Goal: Task Accomplishment & Management: Manage account settings

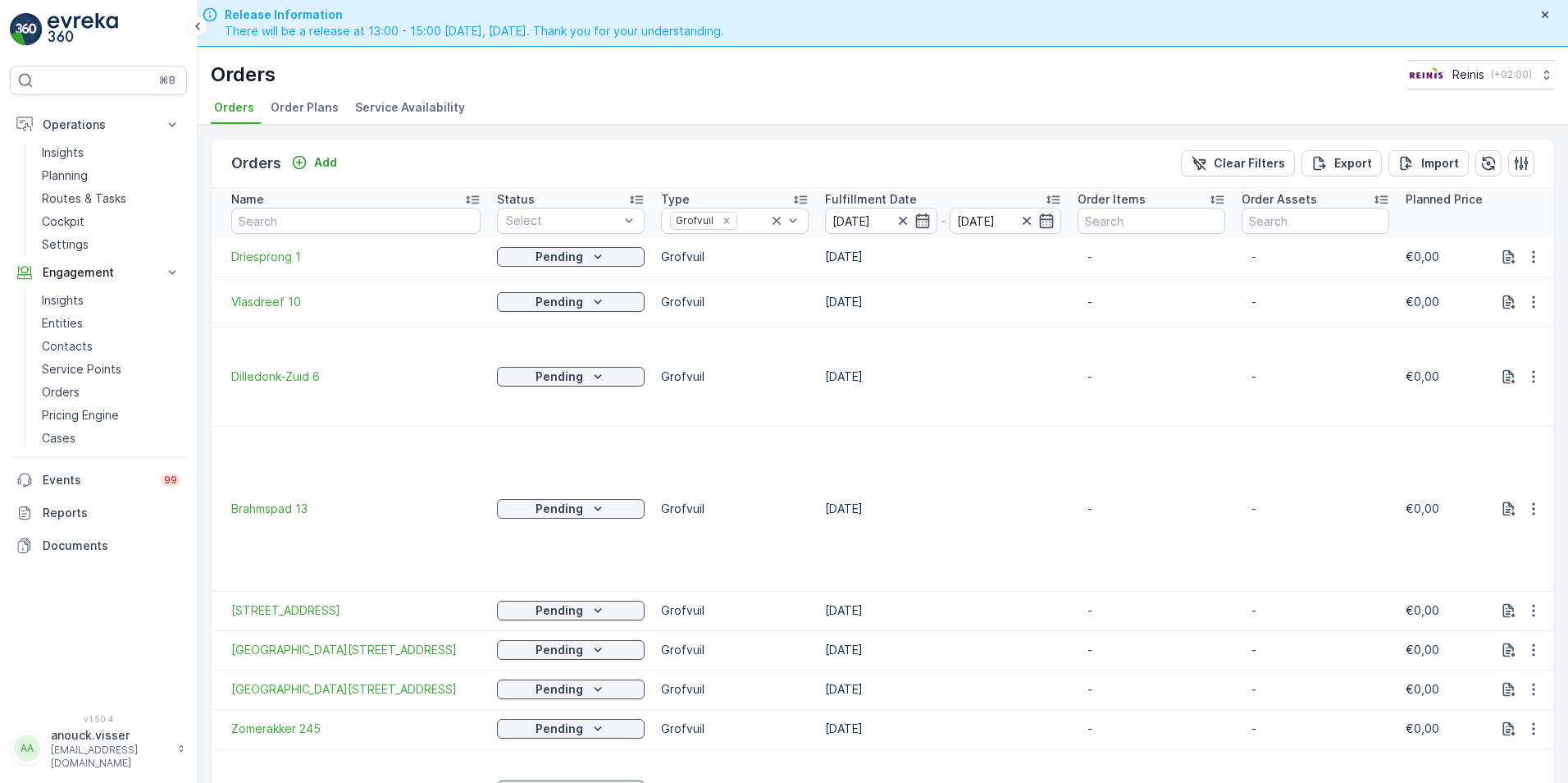
scroll to position [0, 855]
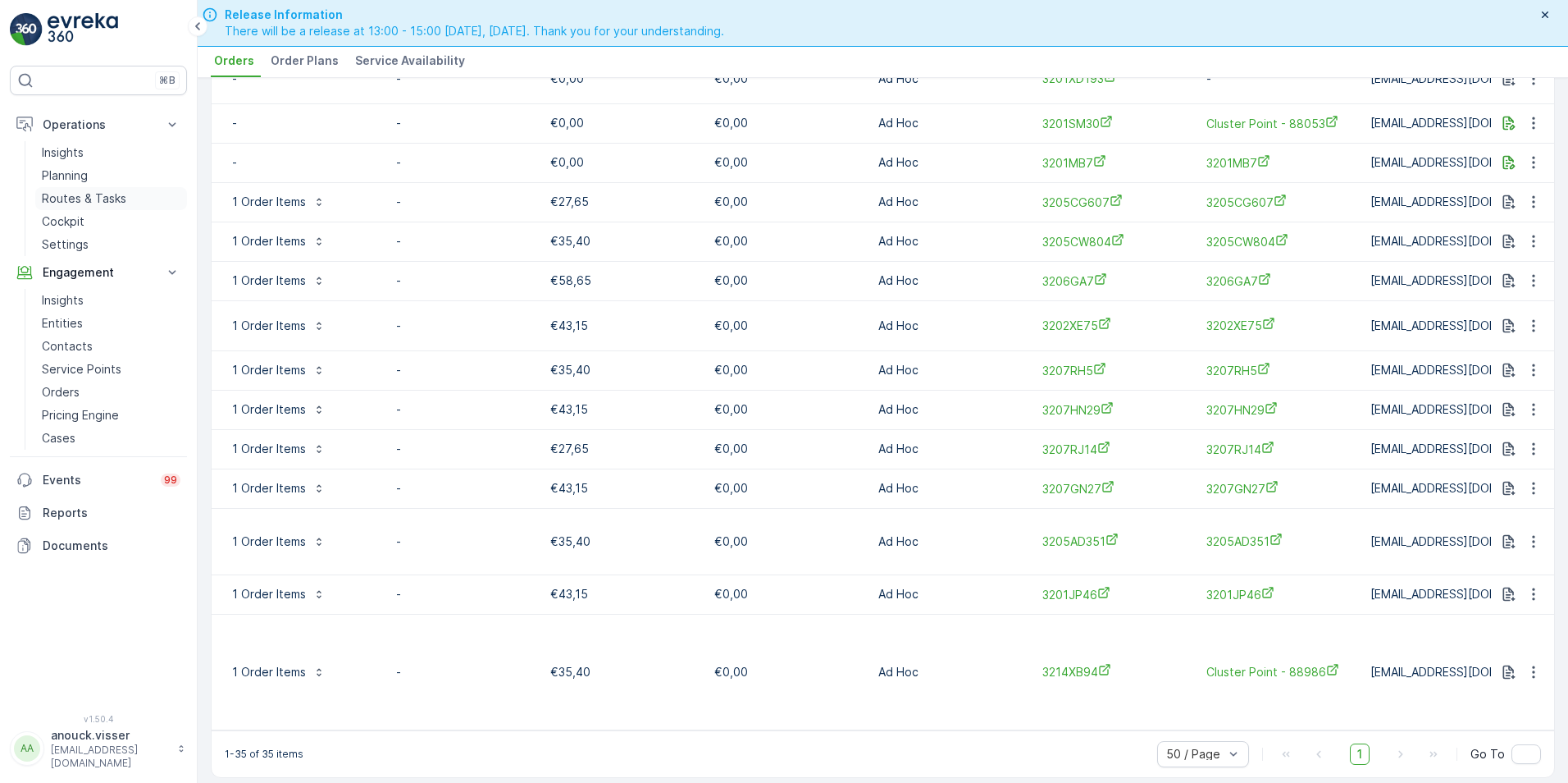
click at [88, 192] on p "Routes & Tasks" at bounding box center [84, 199] width 84 height 17
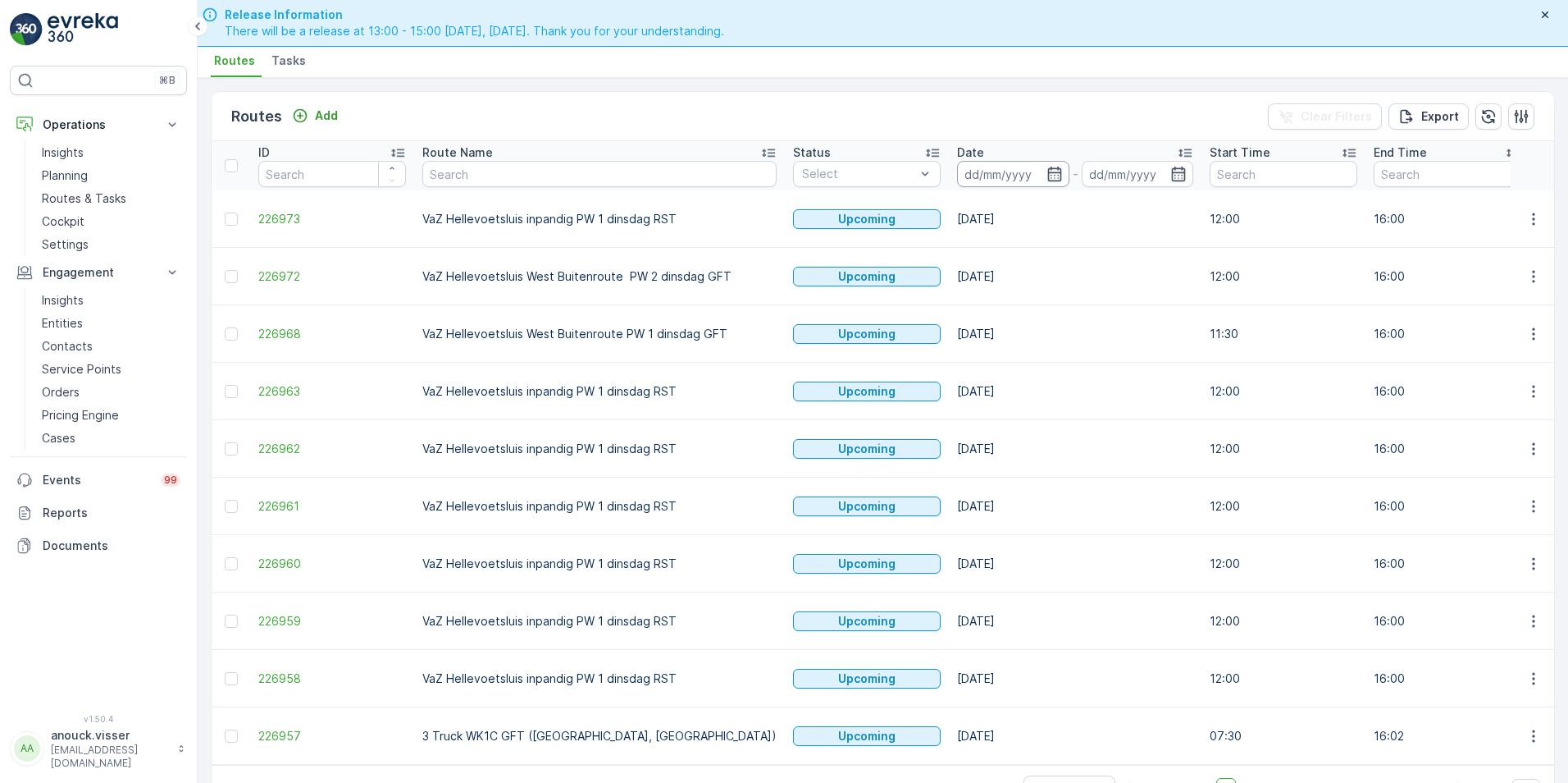
click at [959, 176] on input at bounding box center [1013, 173] width 113 height 27
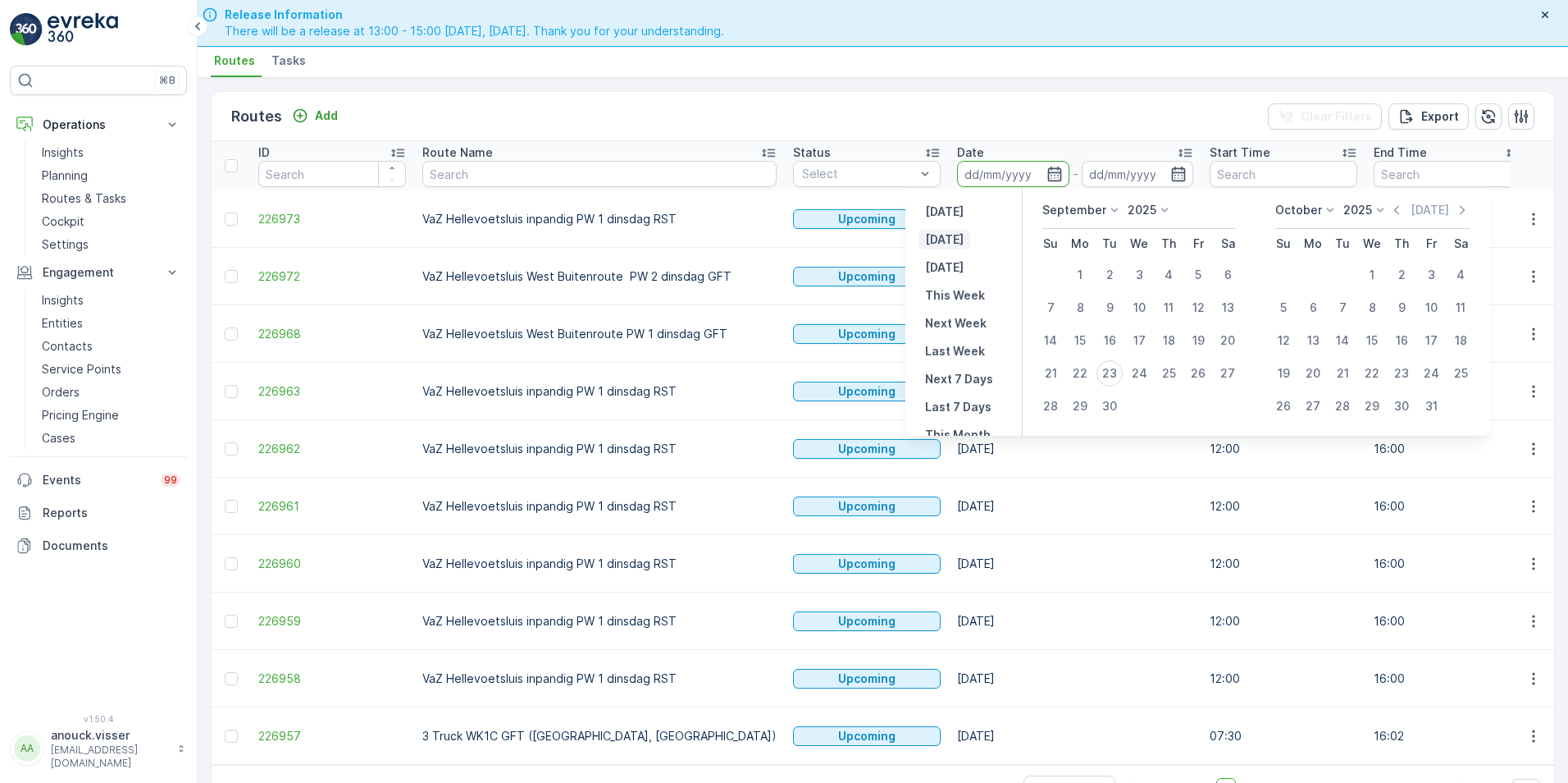
click at [951, 241] on p "[DATE]" at bounding box center [945, 239] width 38 height 17
type input "[DATE]"
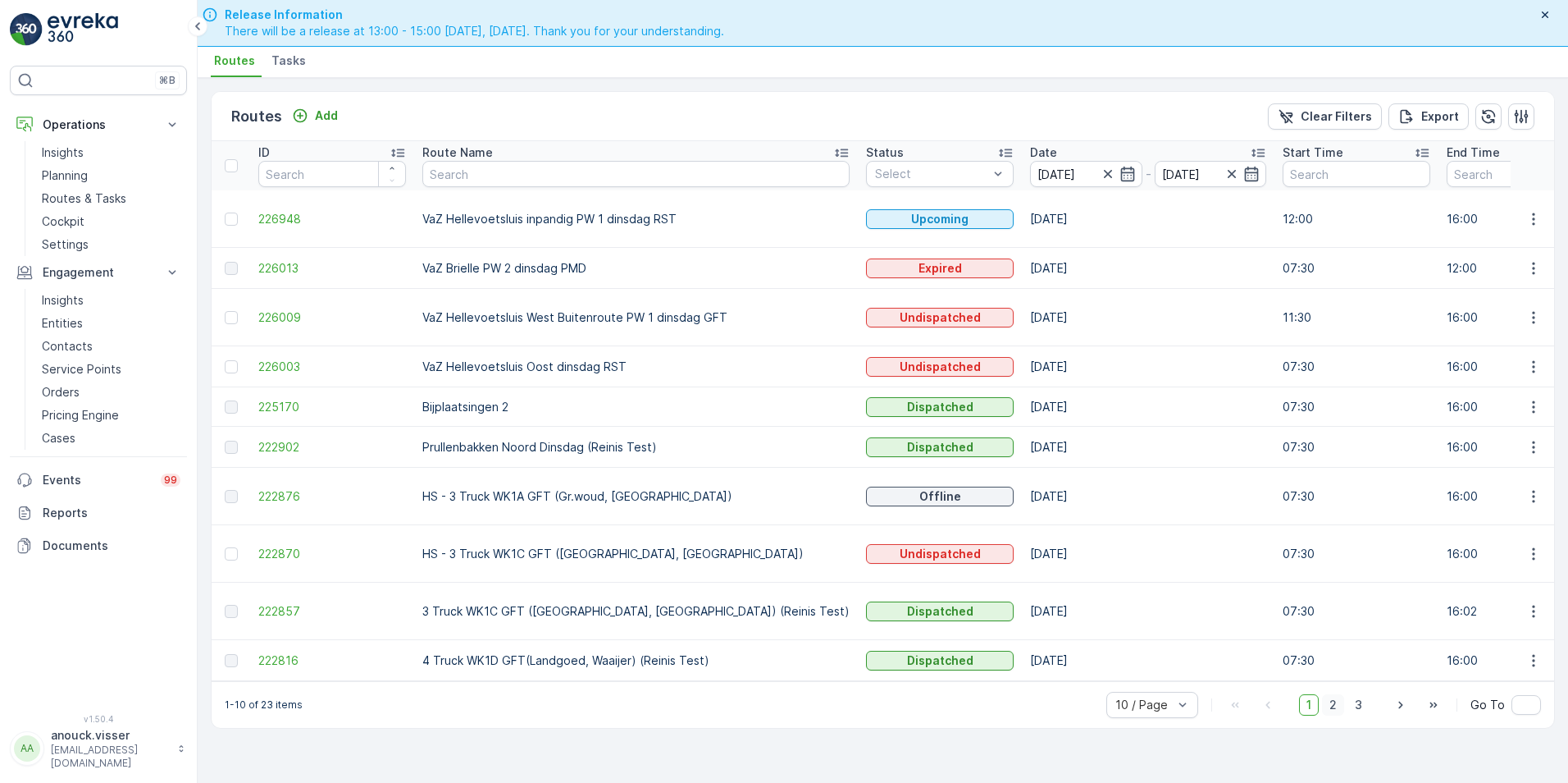
click at [1339, 709] on span "2" at bounding box center [1333, 704] width 22 height 21
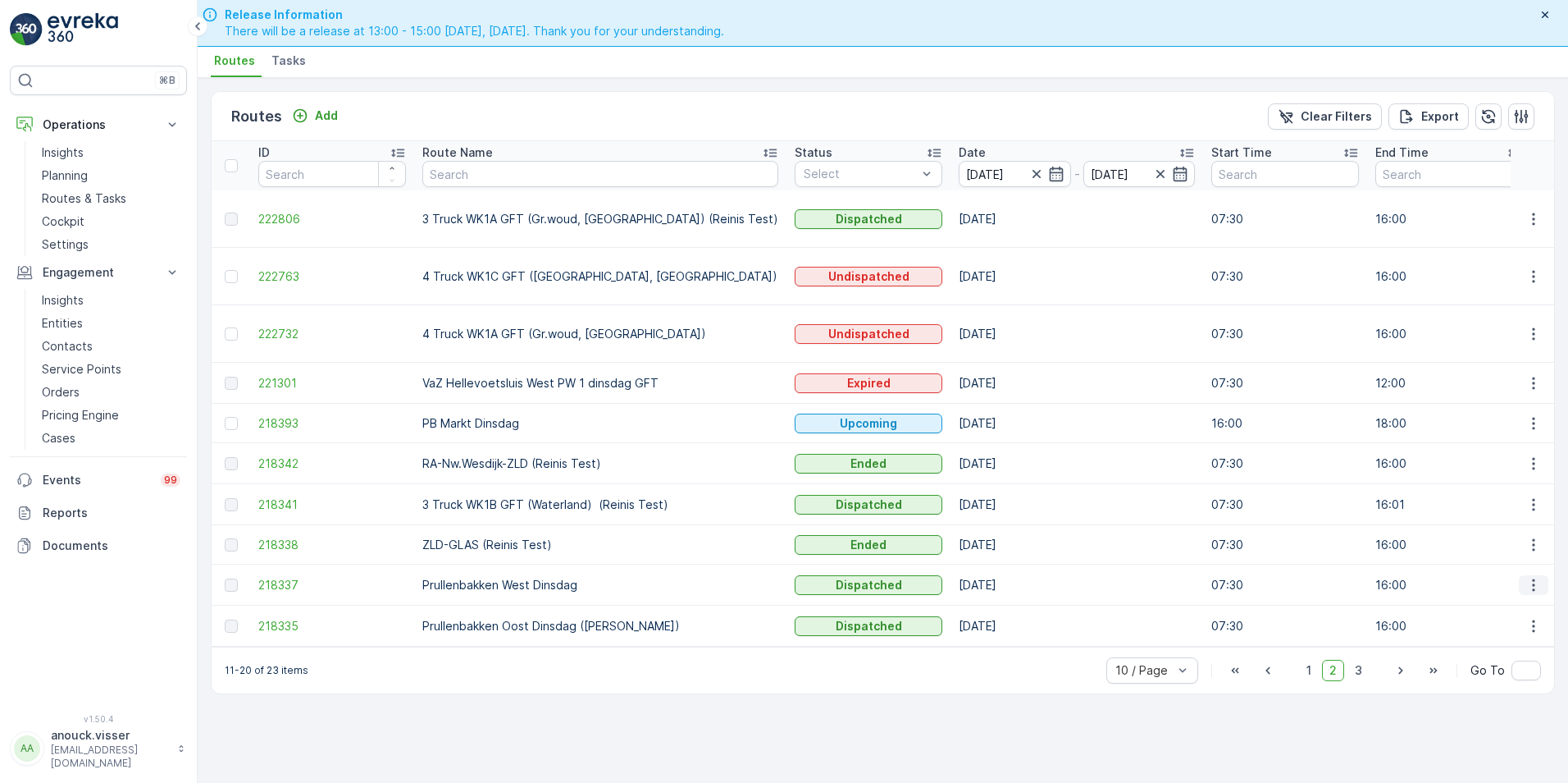
click at [1530, 579] on icon "button" at bounding box center [1534, 585] width 16 height 17
click at [1527, 615] on span "See More Details" at bounding box center [1496, 608] width 95 height 17
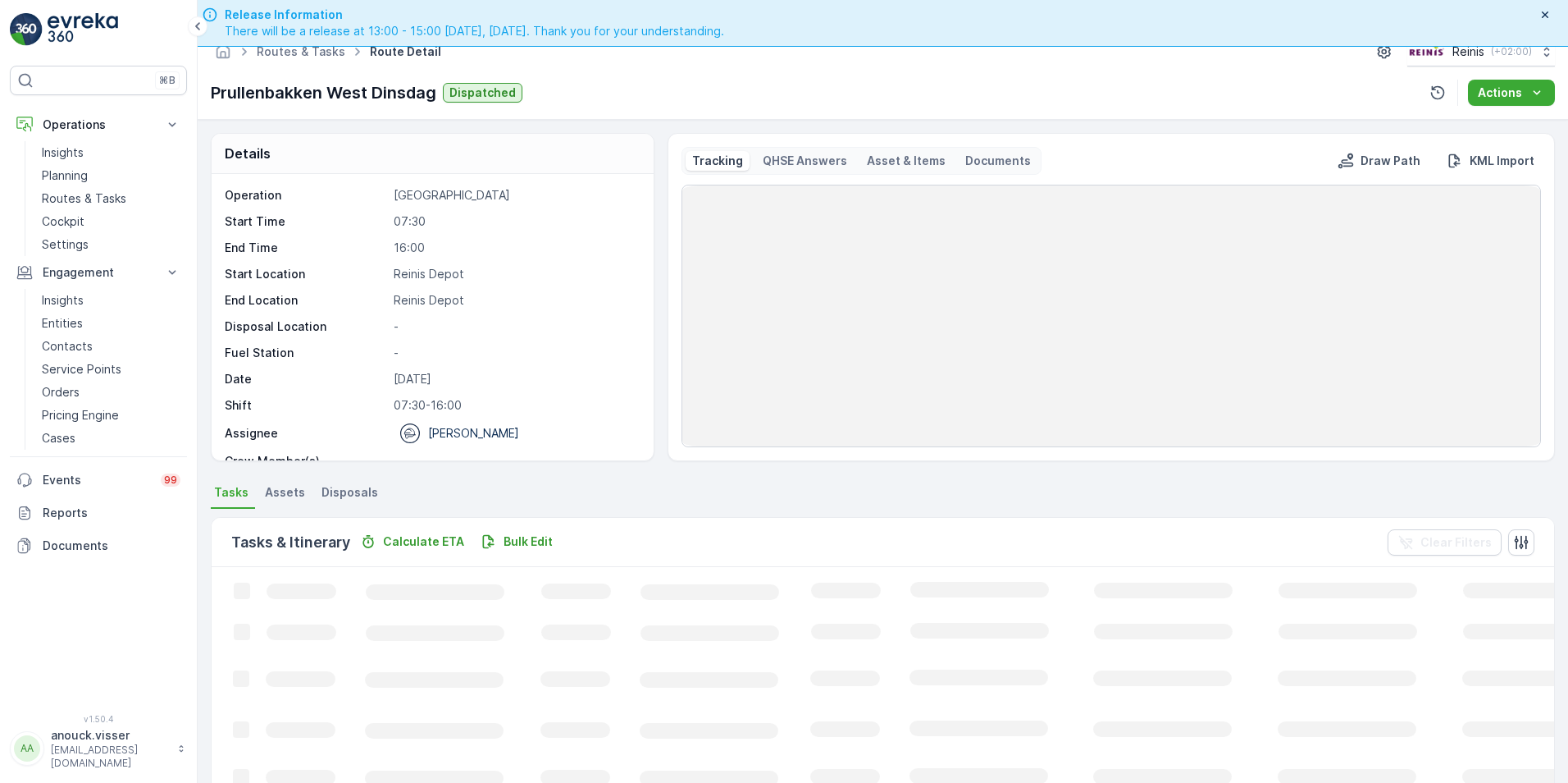
scroll to position [47, 0]
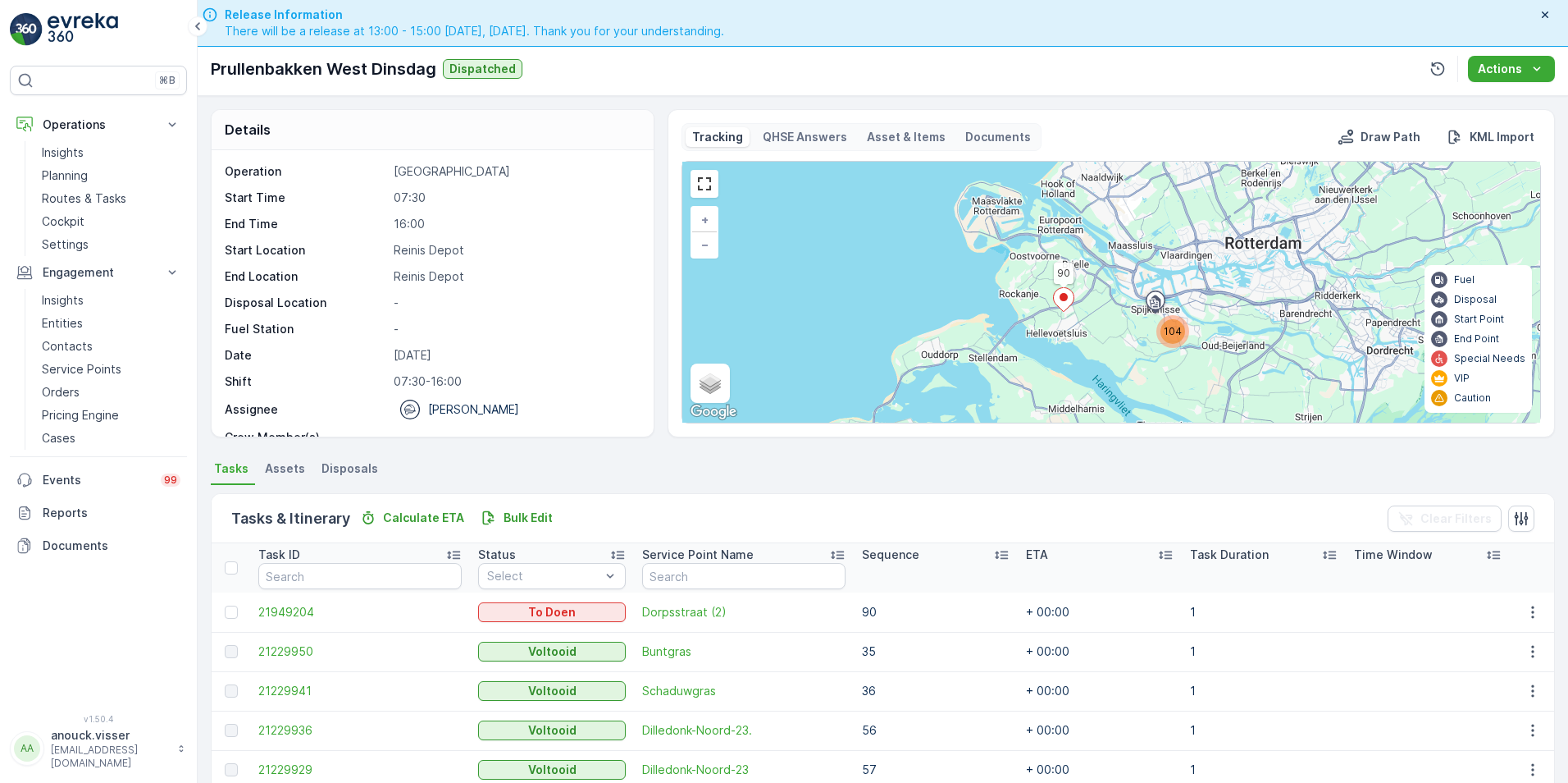
click at [1064, 303] on icon at bounding box center [1064, 300] width 20 height 24
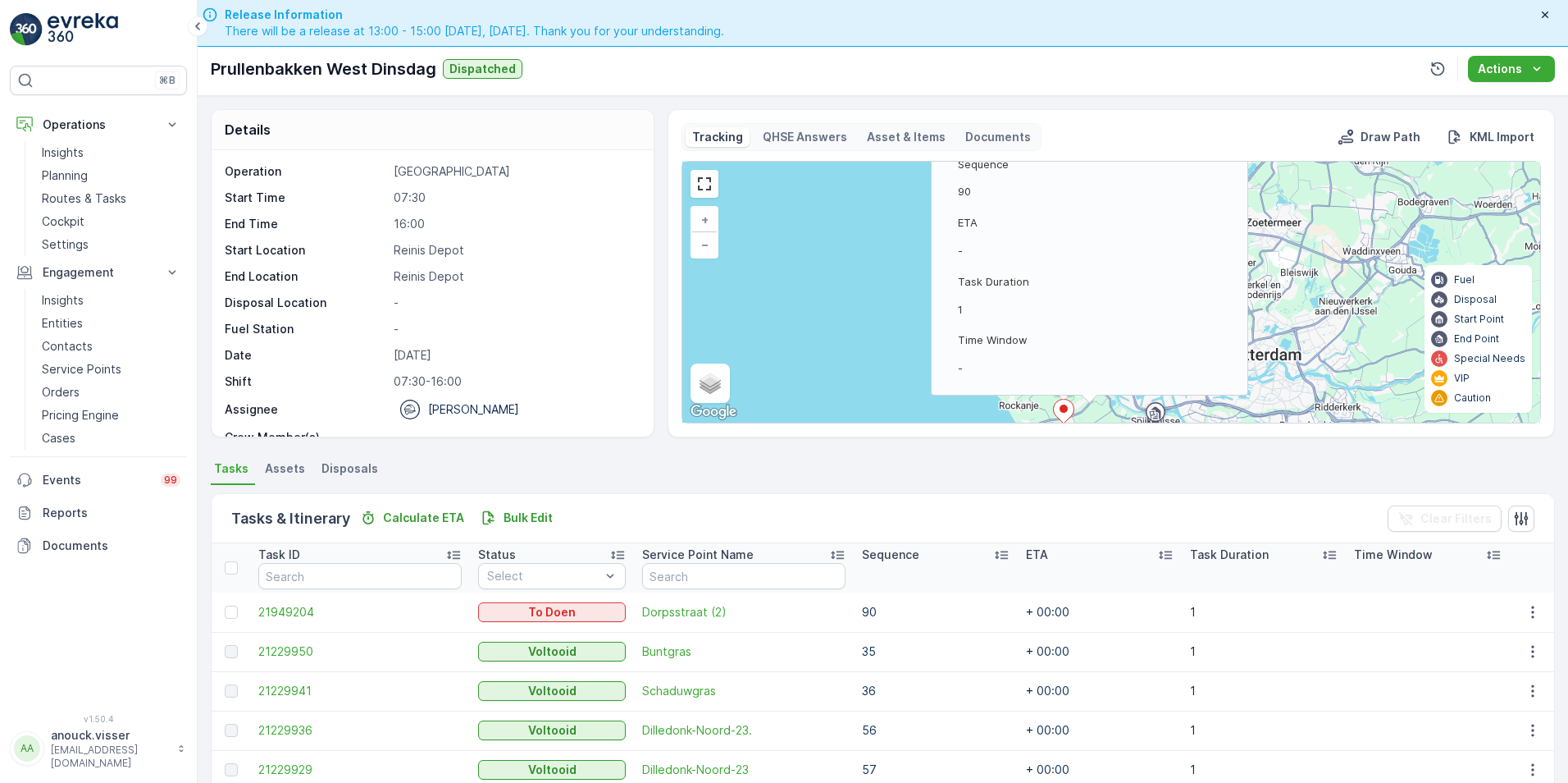
click at [289, 601] on td "21949204" at bounding box center [360, 612] width 220 height 39
click at [290, 609] on span "21949204" at bounding box center [360, 612] width 203 height 17
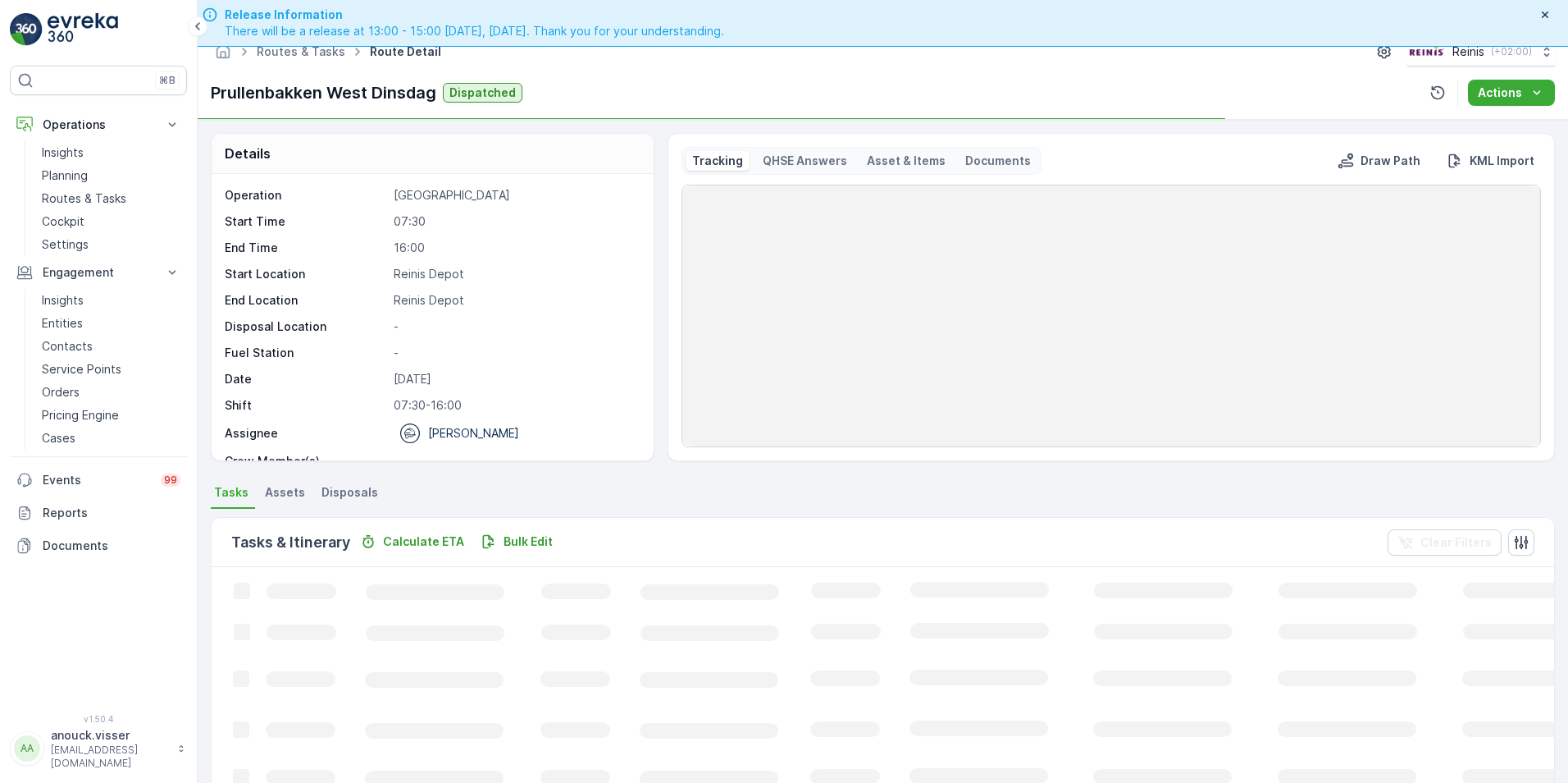
scroll to position [47, 0]
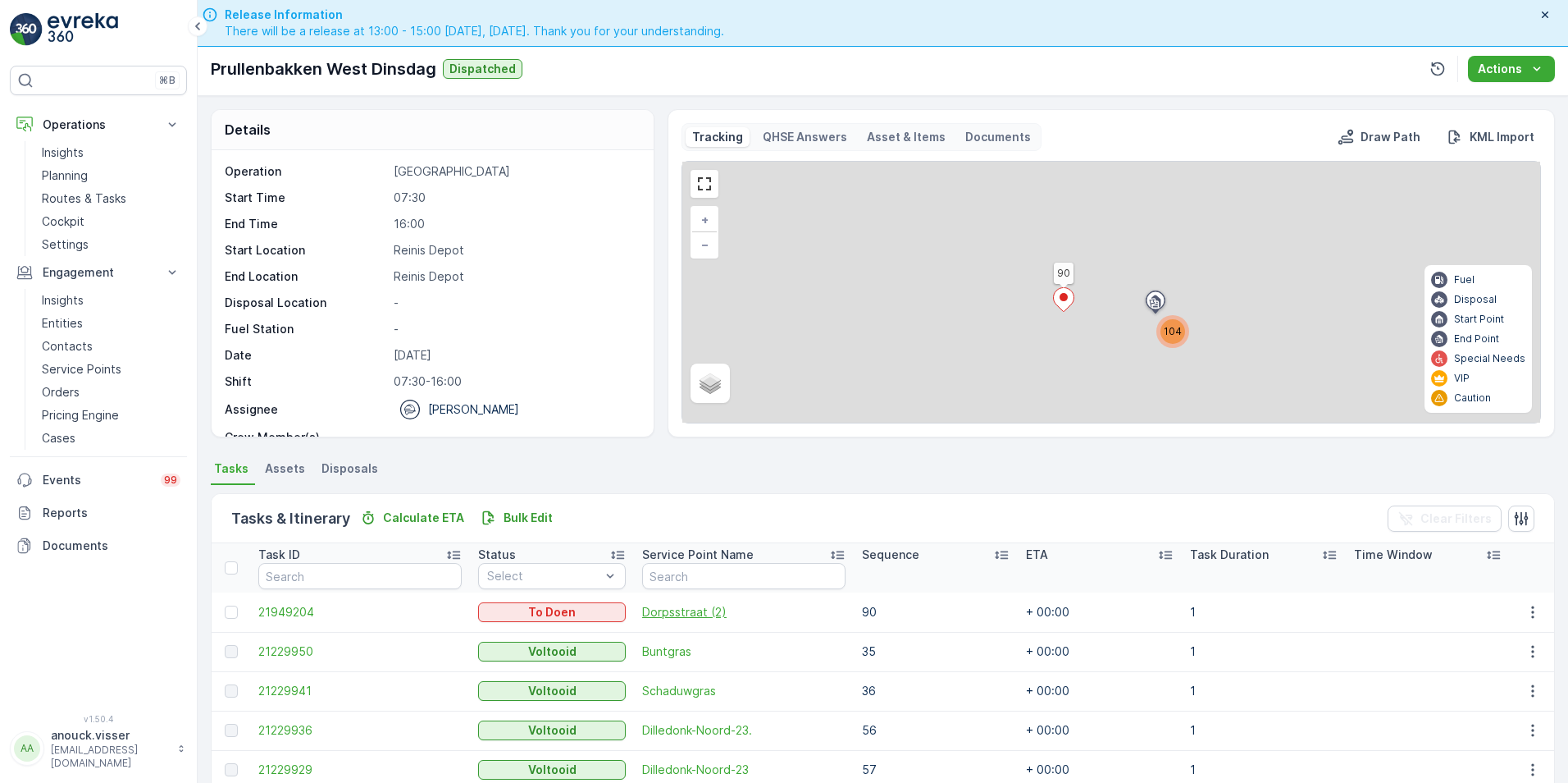
click at [690, 609] on span "Dorpsstraat (2)" at bounding box center [744, 612] width 203 height 17
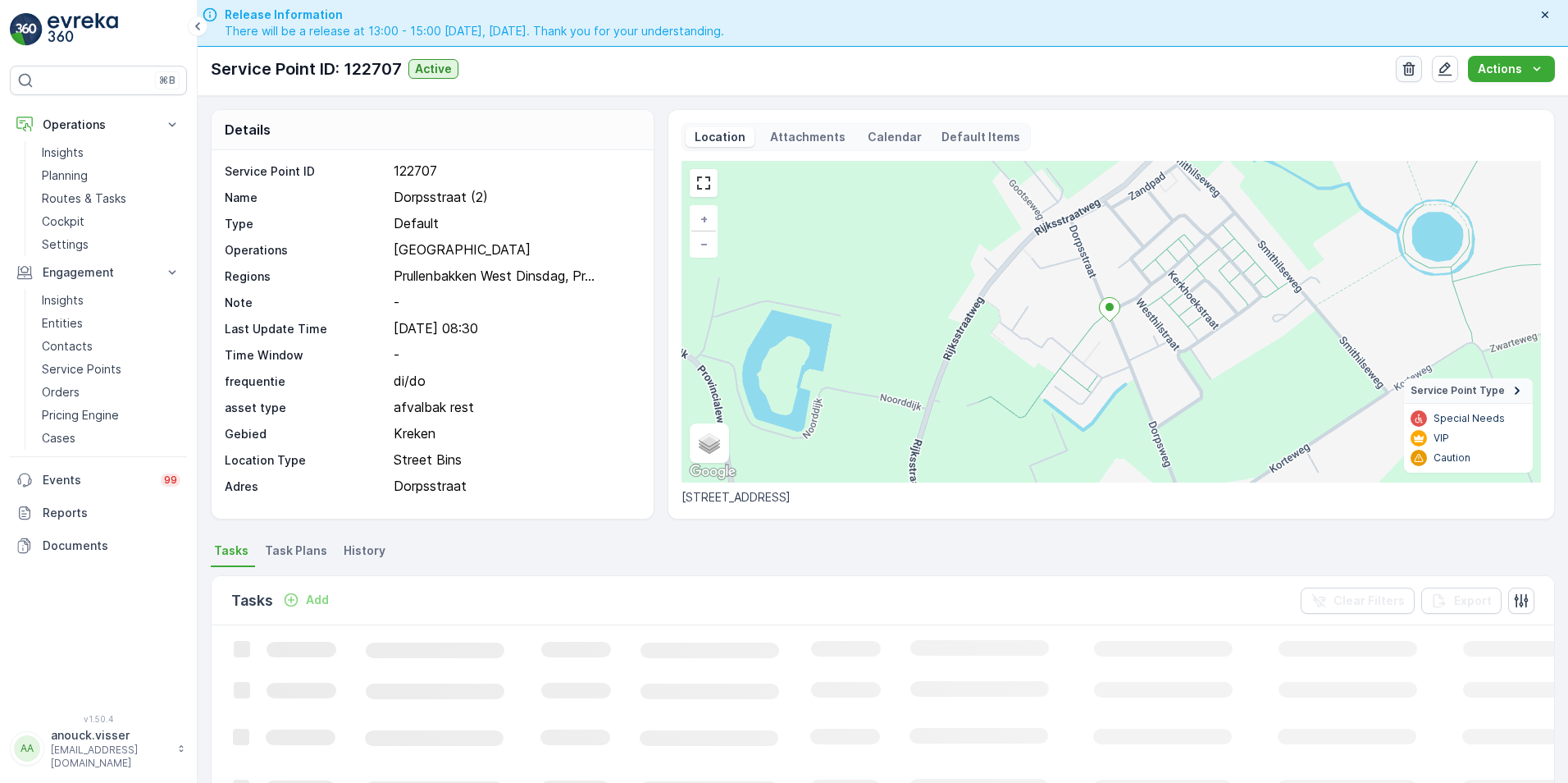
click at [1401, 66] on button "button" at bounding box center [1409, 69] width 27 height 27
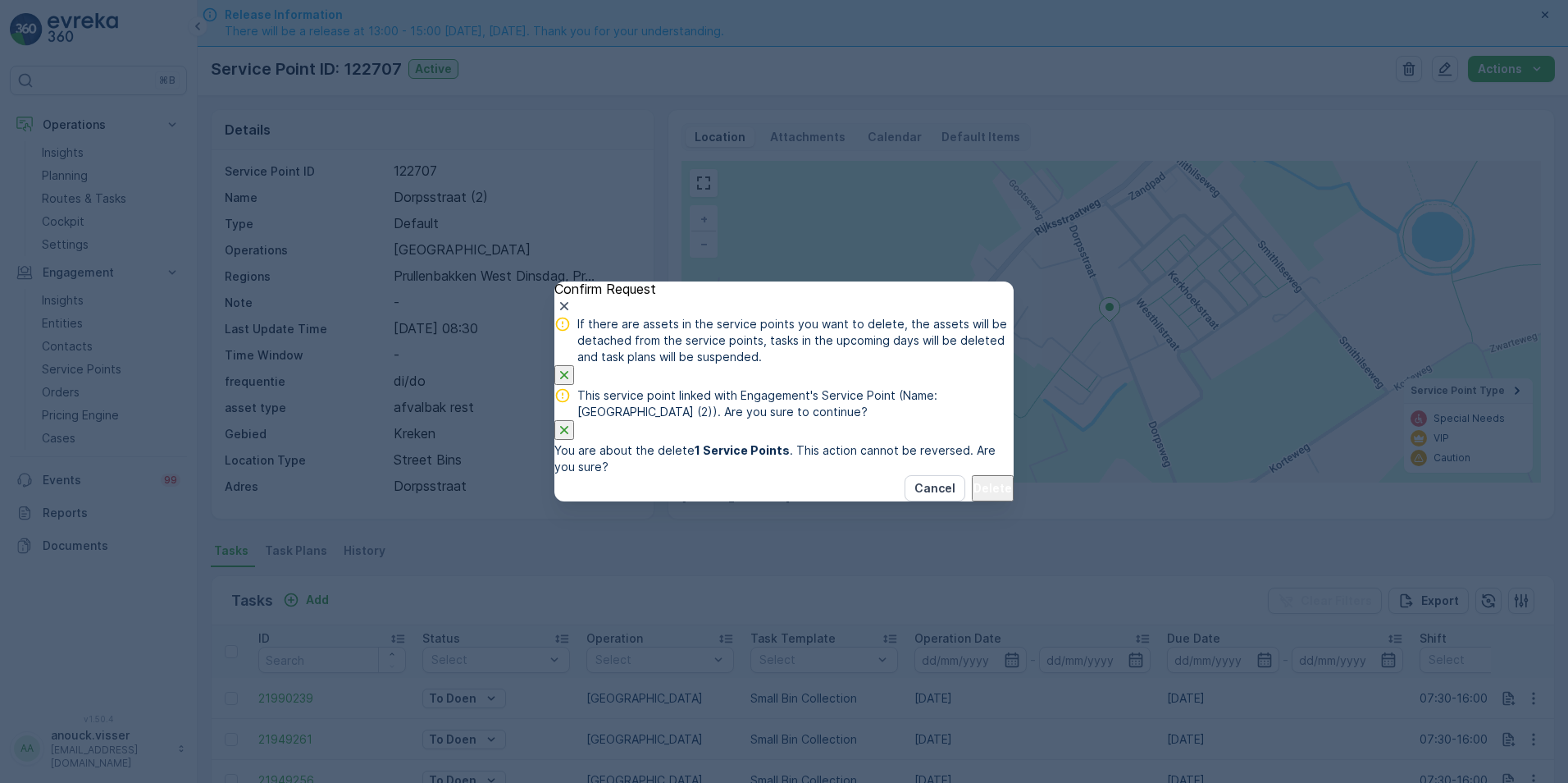
click at [976, 496] on p "Delete" at bounding box center [992, 489] width 38 height 17
